Goal: Navigation & Orientation: Find specific page/section

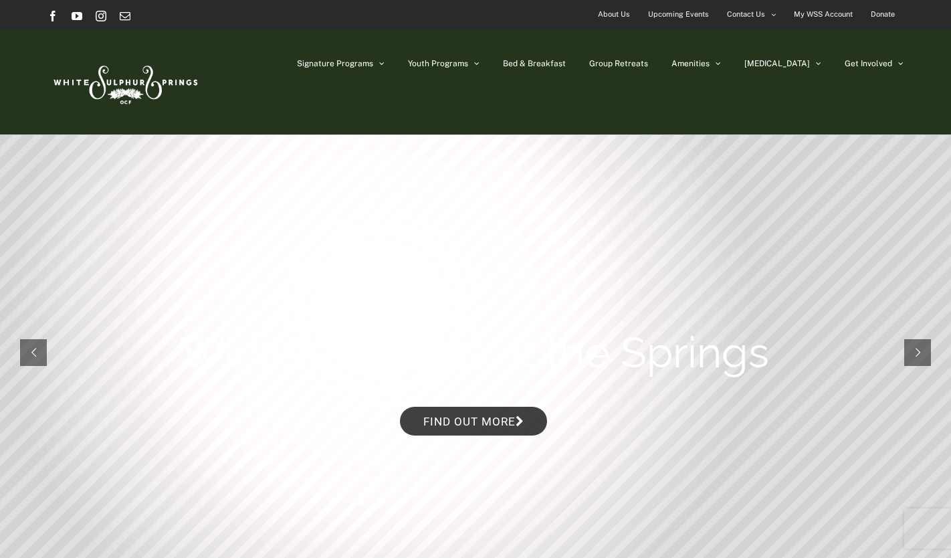
click at [669, 15] on span "Upcoming Events" at bounding box center [678, 14] width 61 height 19
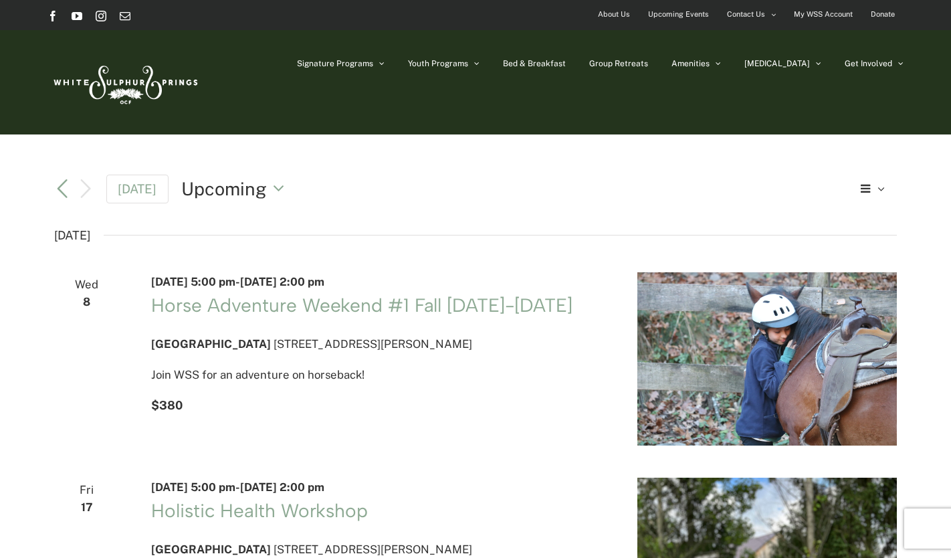
click at [742, 116] on link "[GEOGRAPHIC_DATA]" at bounding box center [729, 111] width 114 height 24
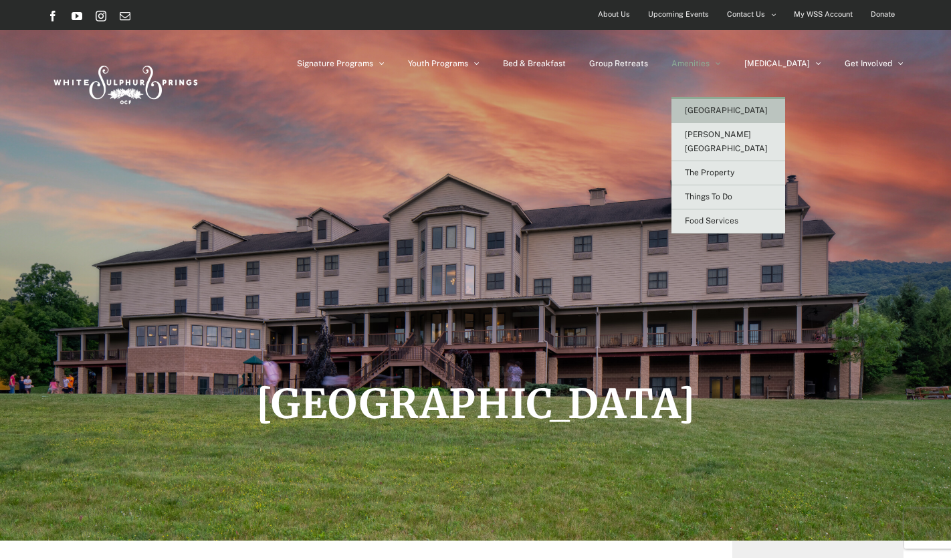
click at [732, 192] on span "Things To Do" at bounding box center [708, 196] width 47 height 9
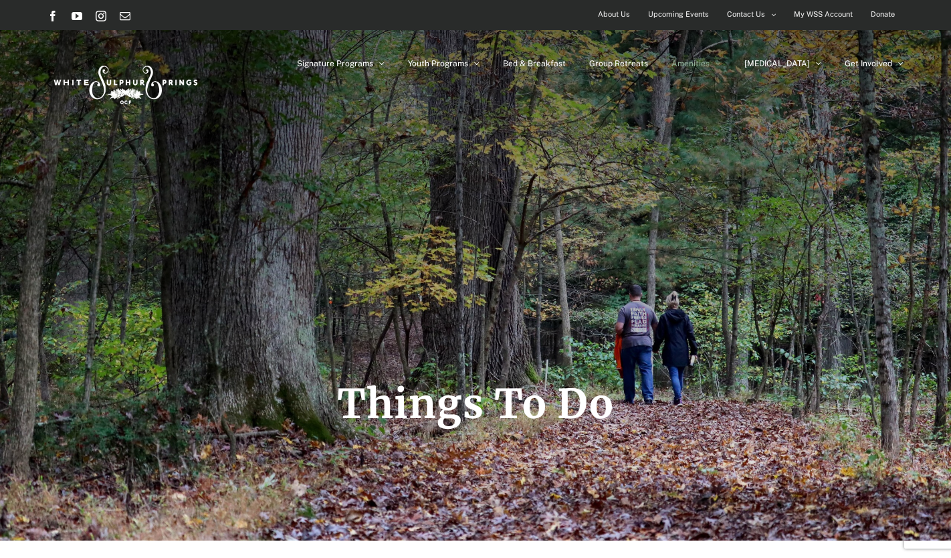
click at [760, 113] on span "[GEOGRAPHIC_DATA]" at bounding box center [726, 110] width 83 height 9
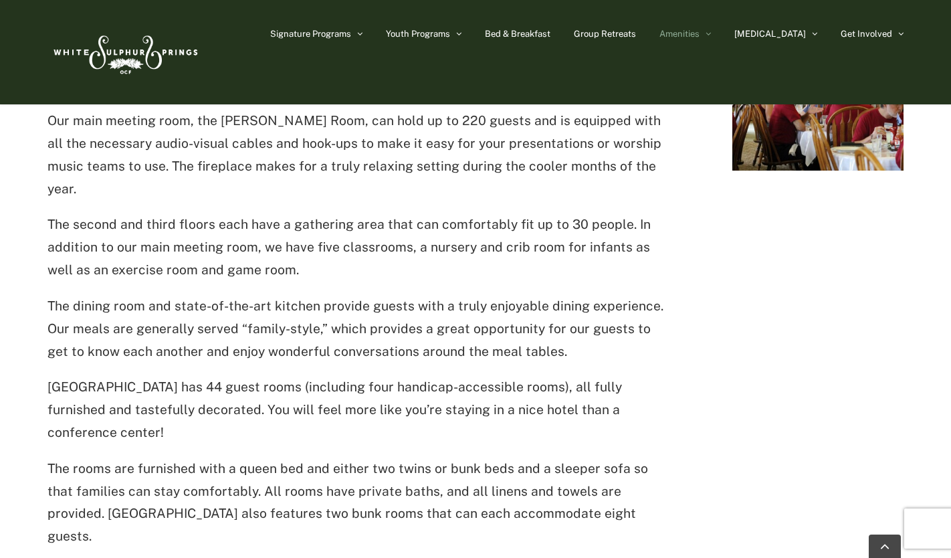
scroll to position [702, 0]
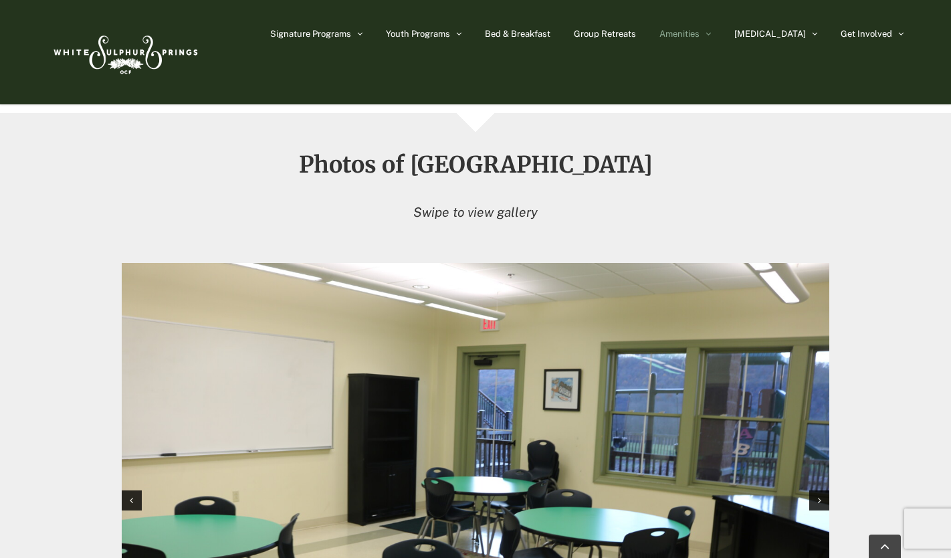
click at [68, 437] on div "Photos of Heritage House Swipe to view gallery" at bounding box center [475, 461] width 890 height 617
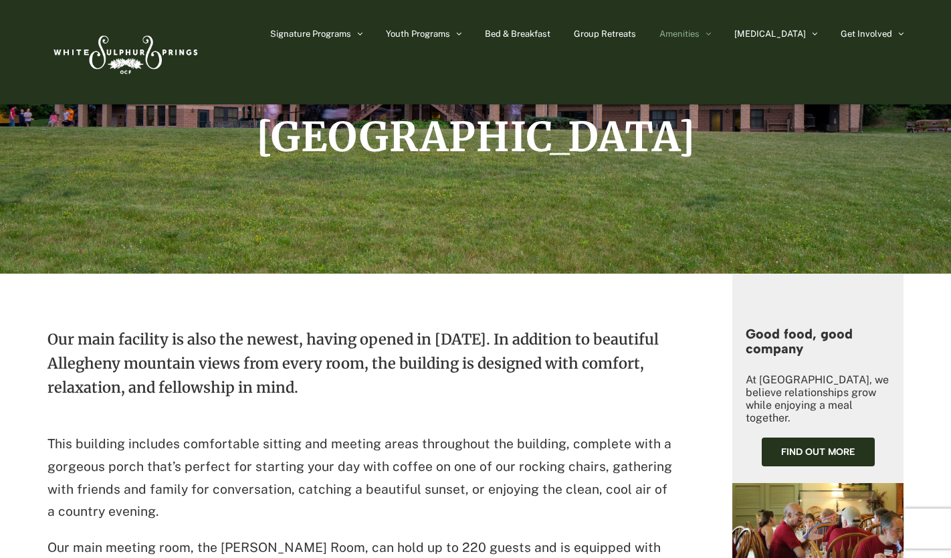
scroll to position [0, 0]
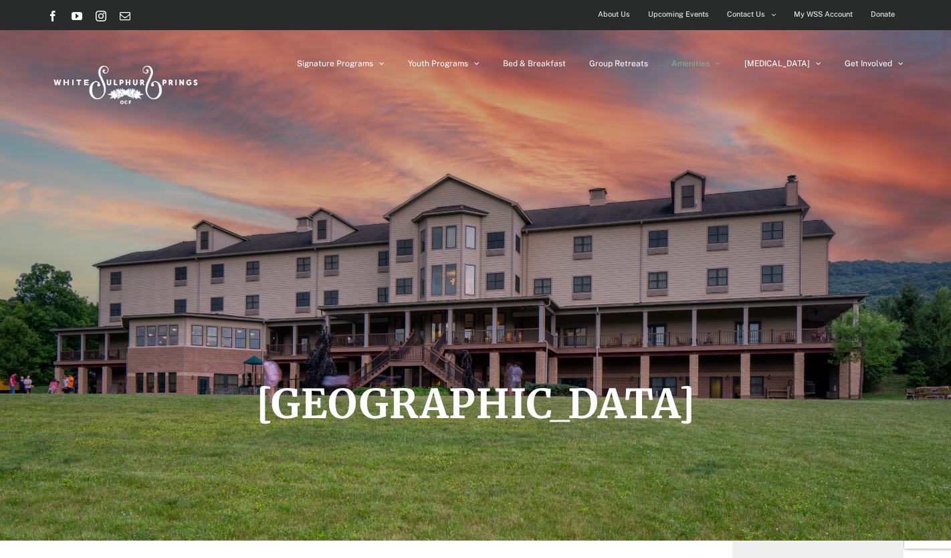
click at [754, 126] on link "[PERSON_NAME][GEOGRAPHIC_DATA]" at bounding box center [729, 142] width 114 height 38
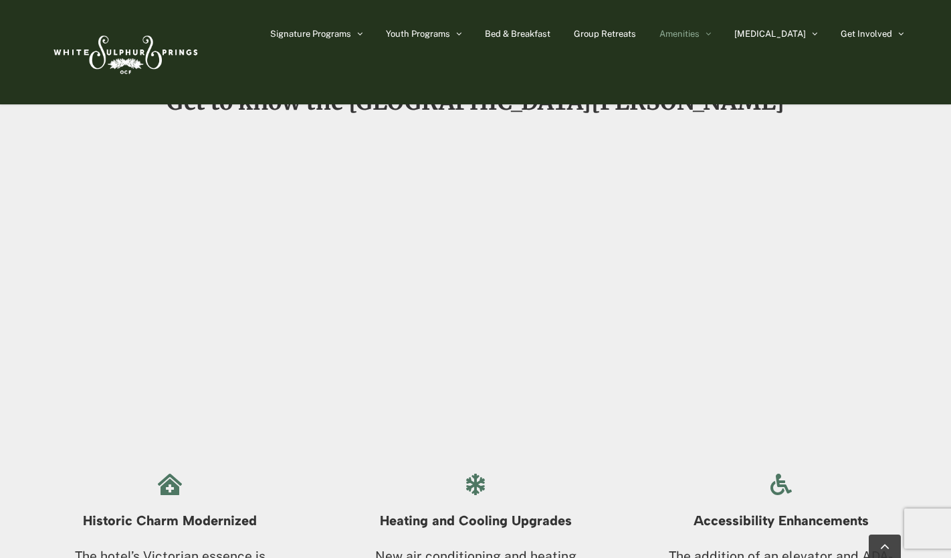
scroll to position [857, 0]
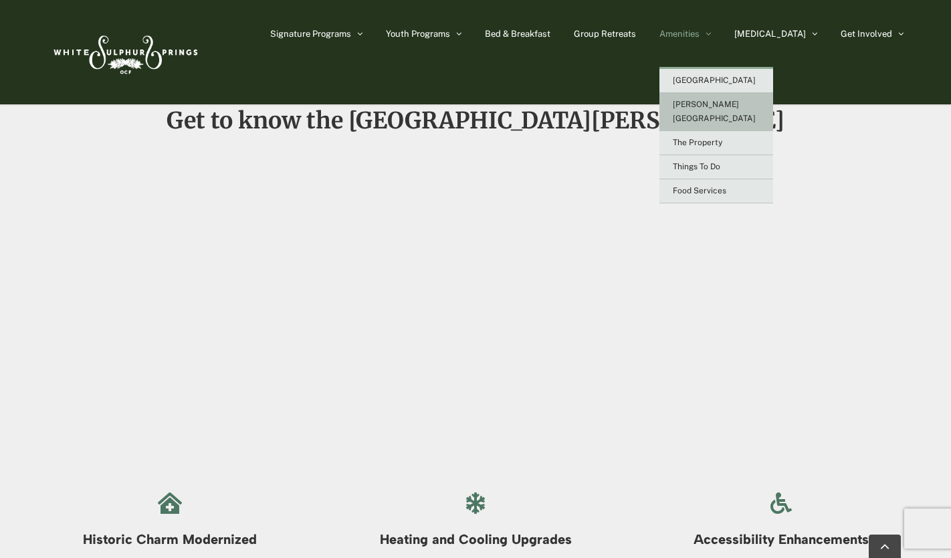
click at [722, 138] on span "The Property" at bounding box center [697, 142] width 49 height 9
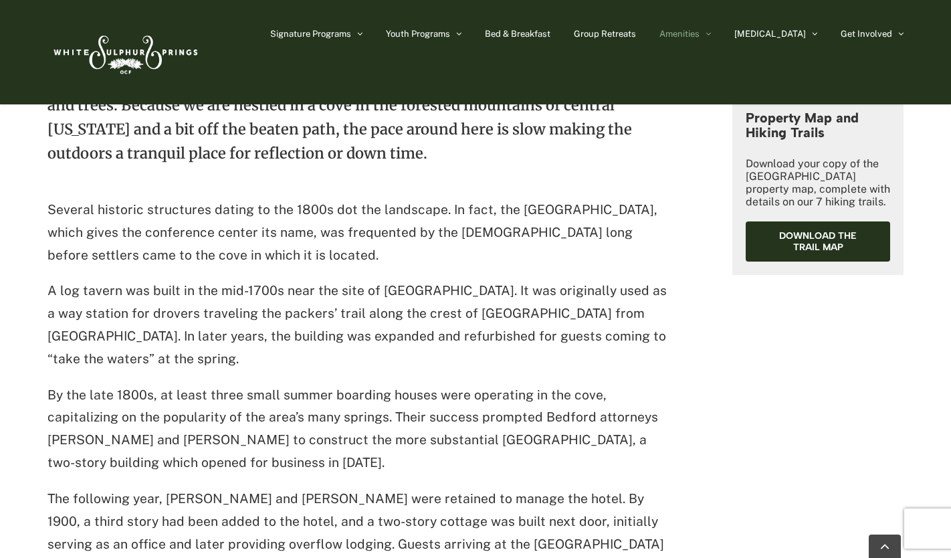
scroll to position [550, 0]
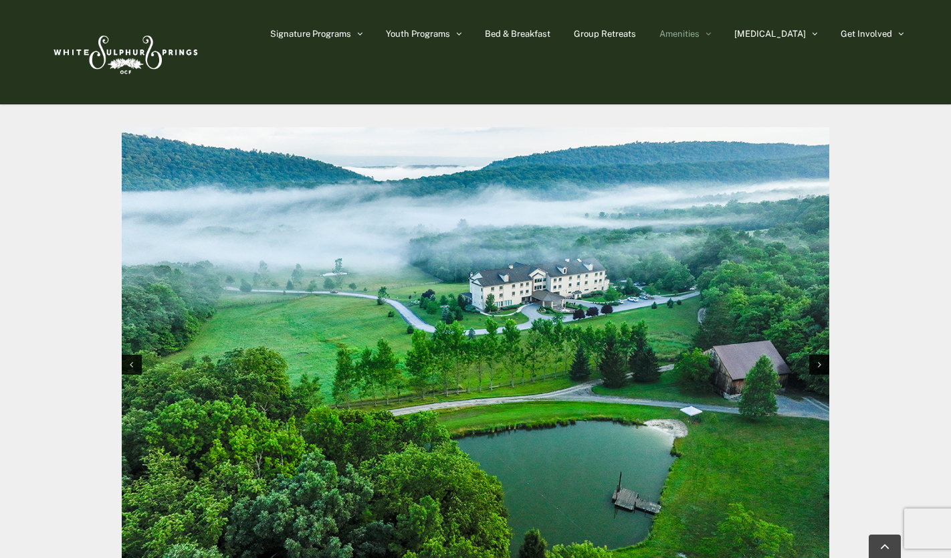
click at [611, 456] on img "1 / 10" at bounding box center [476, 363] width 708 height 472
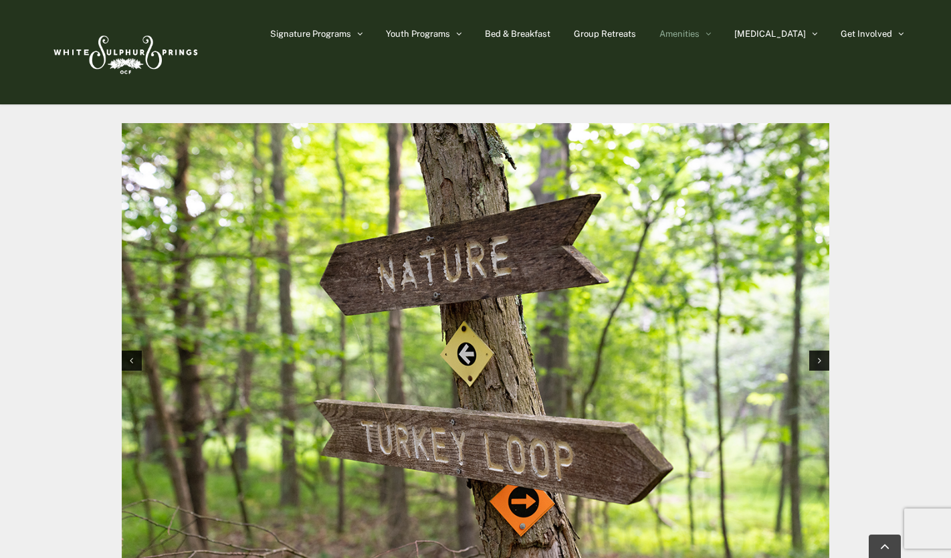
scroll to position [1288, 0]
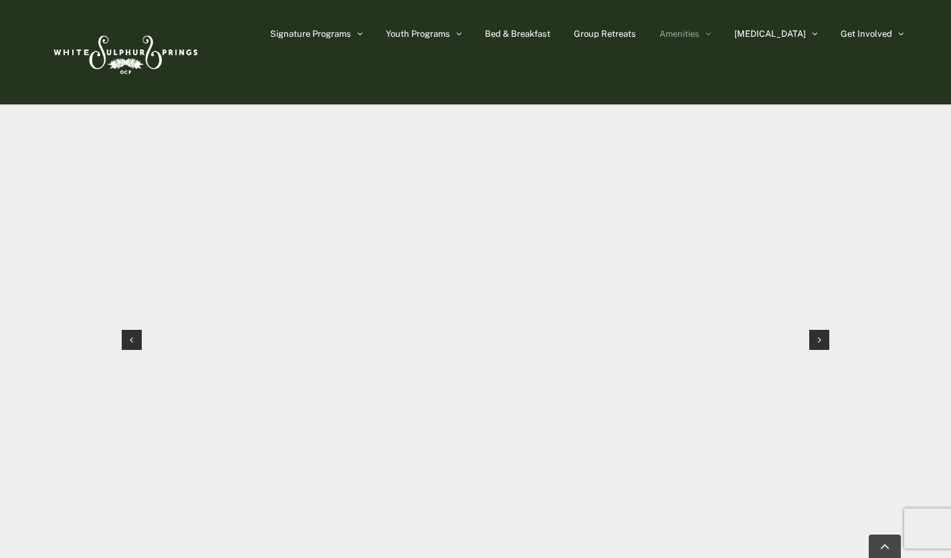
click at [823, 332] on div "Next slide" at bounding box center [819, 340] width 20 height 20
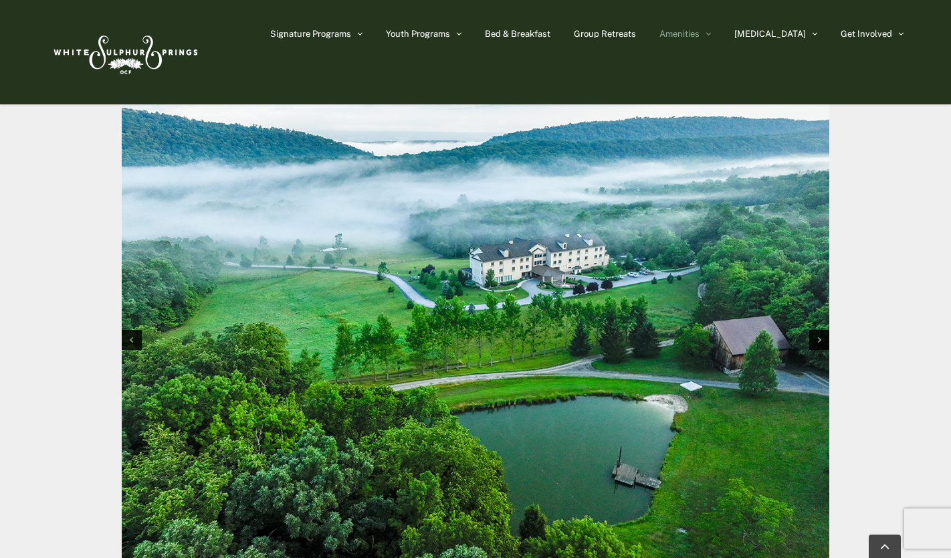
click at [823, 332] on div "Next slide" at bounding box center [819, 340] width 20 height 20
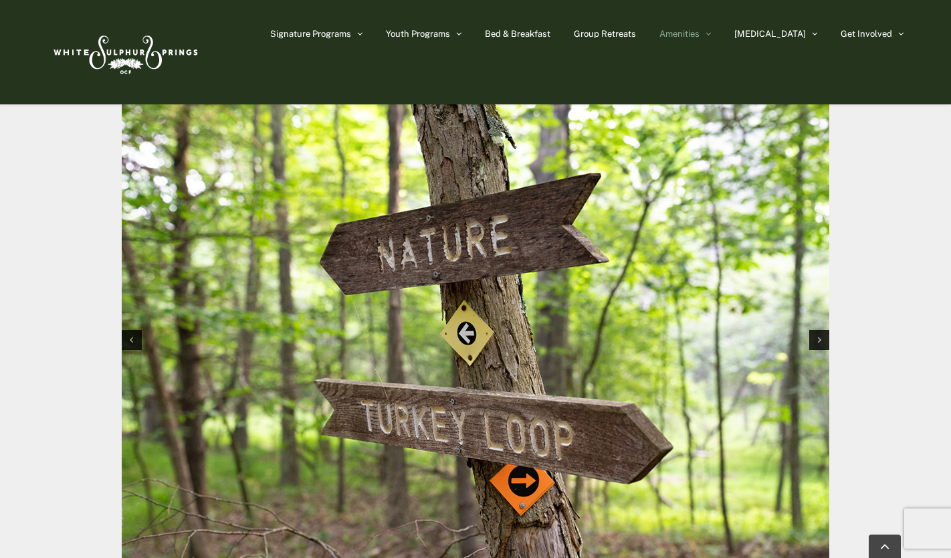
click at [726, 186] on span "Food Services" at bounding box center [700, 190] width 54 height 9
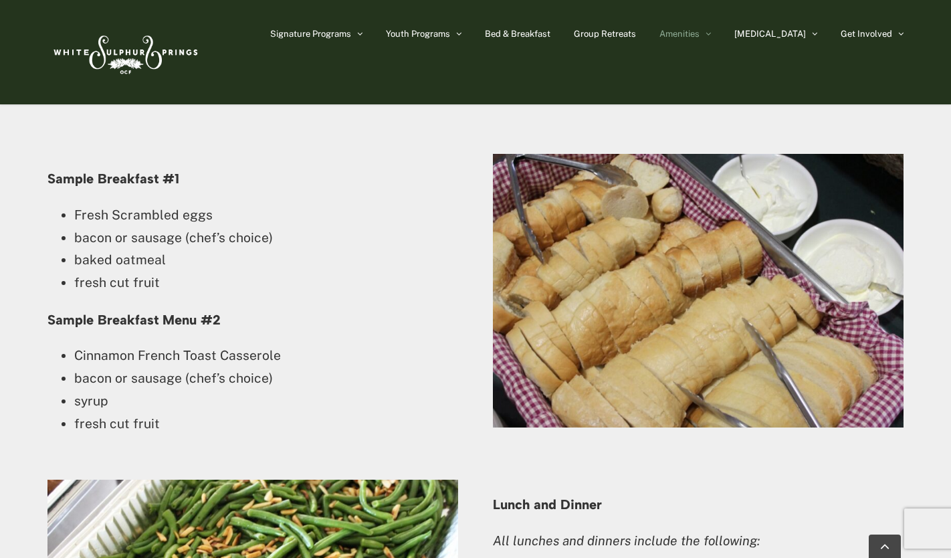
scroll to position [2099, 0]
